Goal: Transaction & Acquisition: Purchase product/service

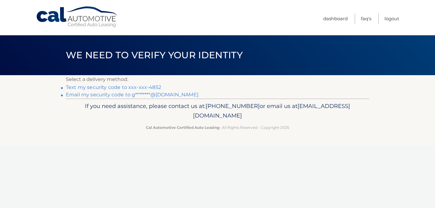
click at [99, 95] on link "Email my security code to g********@[DOMAIN_NAME]" at bounding box center [132, 95] width 133 height 6
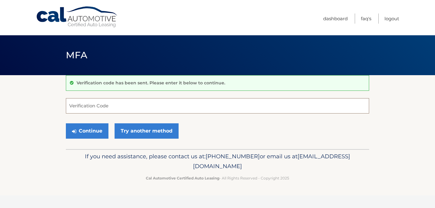
click at [88, 105] on input "Verification Code" at bounding box center [217, 105] width 303 height 15
type input "608540"
click at [85, 130] on button "Continue" at bounding box center [87, 130] width 43 height 15
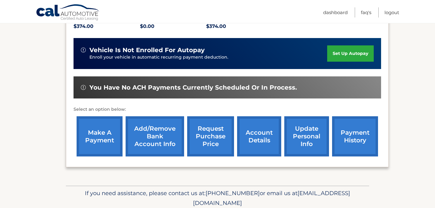
scroll to position [138, 0]
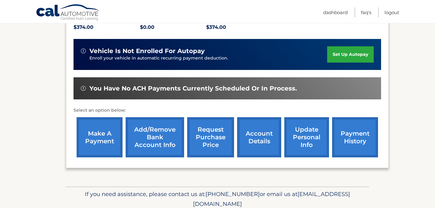
click at [98, 131] on link "make a payment" at bounding box center [100, 137] width 46 height 40
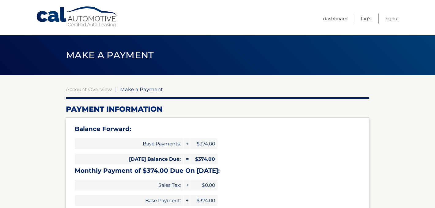
select select "NWNjZDViNTktZGU0NS00ZjYyLWE5ZDQtNDI3MmIzYmNmMmUz"
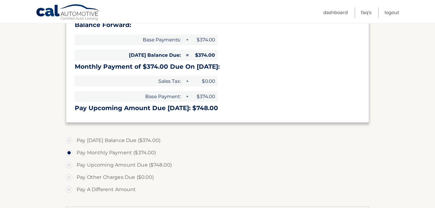
scroll to position [106, 0]
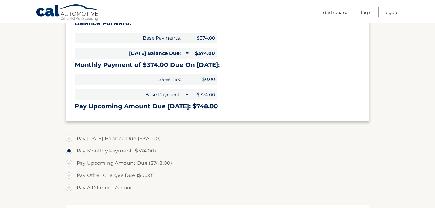
click at [69, 137] on label "Pay [DATE] Balance Due ($374.00)" at bounding box center [217, 138] width 303 height 12
click at [69, 137] on input "Pay [DATE] Balance Due ($374.00)" at bounding box center [71, 137] width 6 height 10
radio input "true"
click at [68, 148] on label "Pay Monthly Payment ($374.00)" at bounding box center [217, 150] width 303 height 12
click at [68, 148] on input "Pay Monthly Payment ($374.00)" at bounding box center [71, 149] width 6 height 10
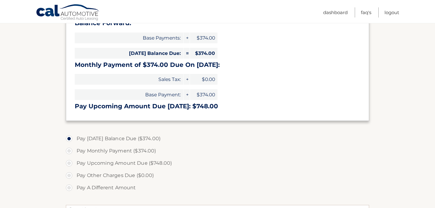
radio input "true"
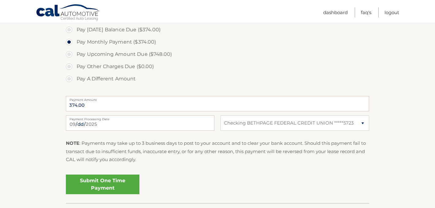
scroll to position [219, 0]
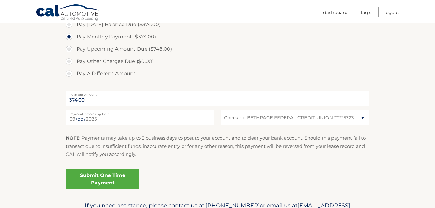
click at [99, 177] on link "Submit One Time Payment" at bounding box center [102, 179] width 73 height 20
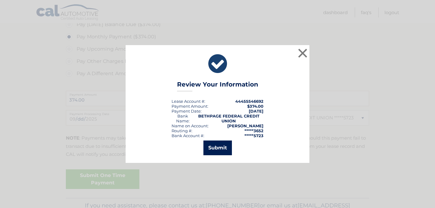
click at [217, 146] on button "Submit" at bounding box center [217, 147] width 28 height 15
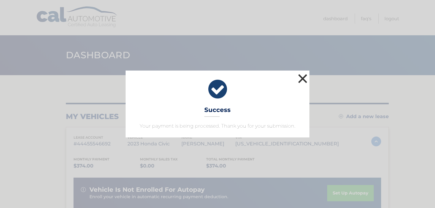
click at [302, 76] on button "×" at bounding box center [302, 78] width 12 height 12
